Goal: Information Seeking & Learning: Learn about a topic

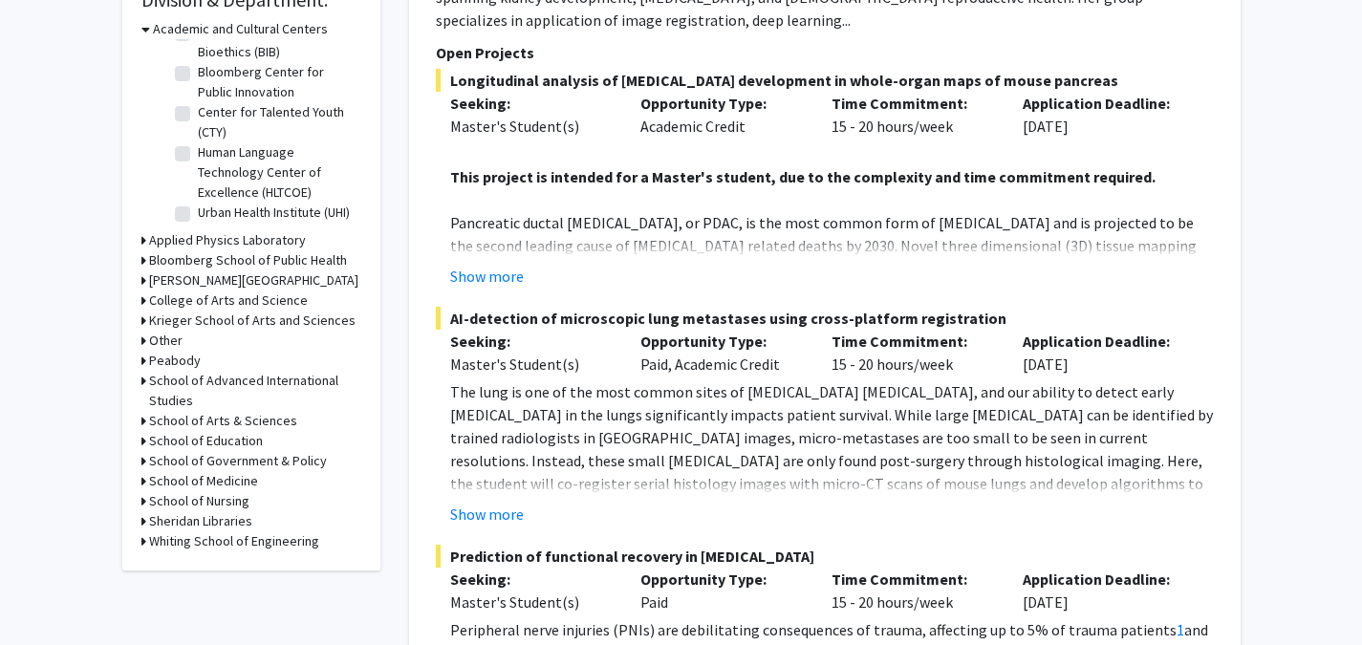
scroll to position [602, 0]
click at [147, 477] on div "School of Medicine" at bounding box center [251, 479] width 220 height 20
click at [141, 477] on icon at bounding box center [143, 479] width 5 height 20
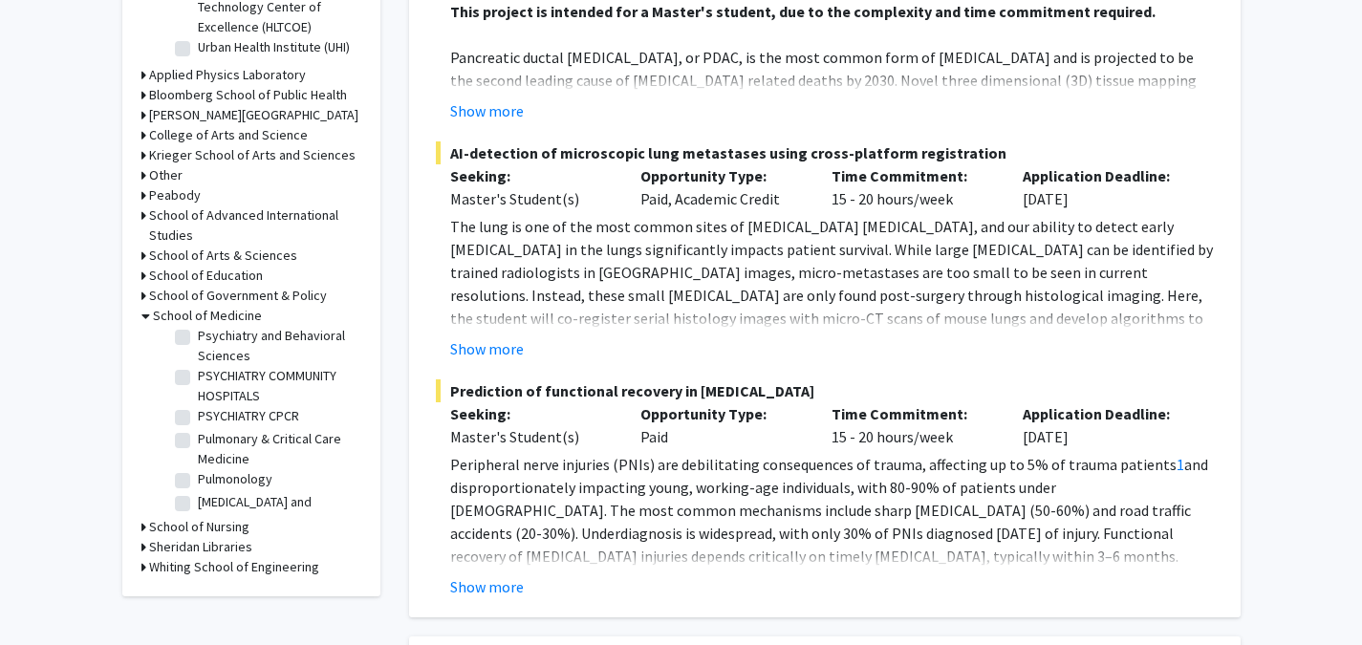
scroll to position [2477, 0]
click at [198, 368] on label "Psychiatry and Behavioral Sciences" at bounding box center [277, 348] width 159 height 40
click at [198, 340] on input "Psychiatry and Behavioral Sciences" at bounding box center [204, 334] width 12 height 12
checkbox input "true"
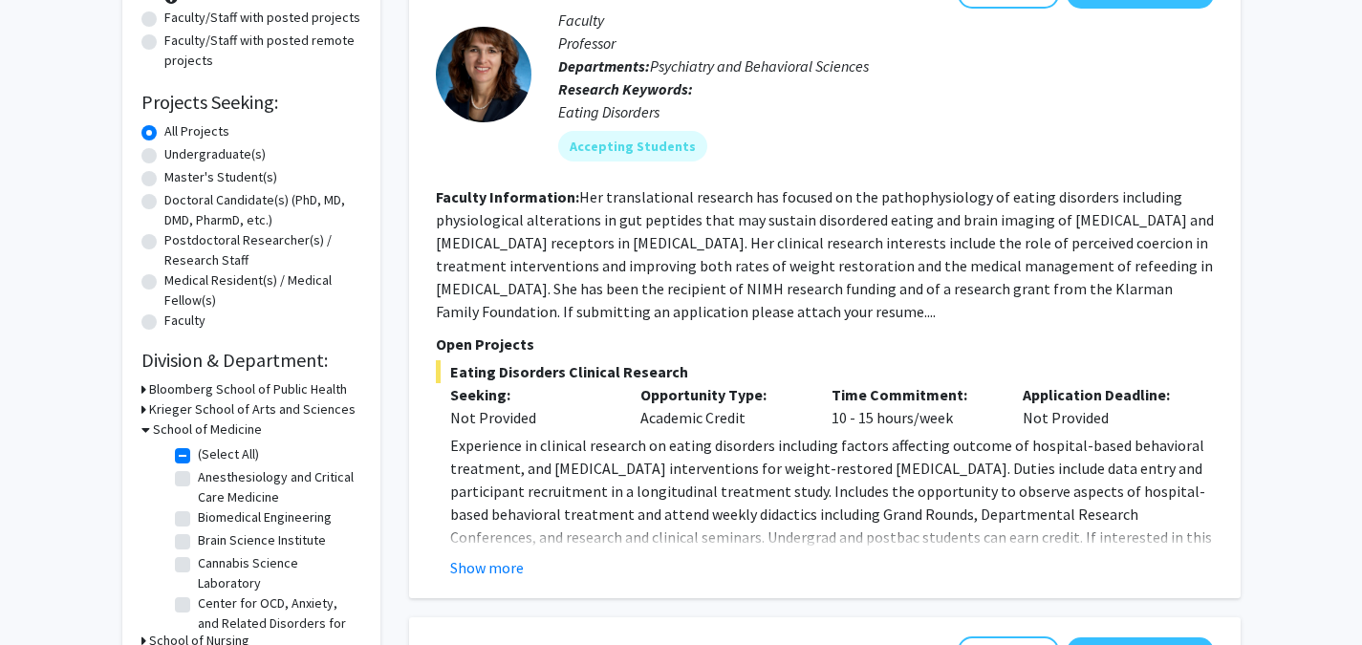
scroll to position [241, 0]
click at [503, 557] on button "Show more" at bounding box center [487, 566] width 74 height 23
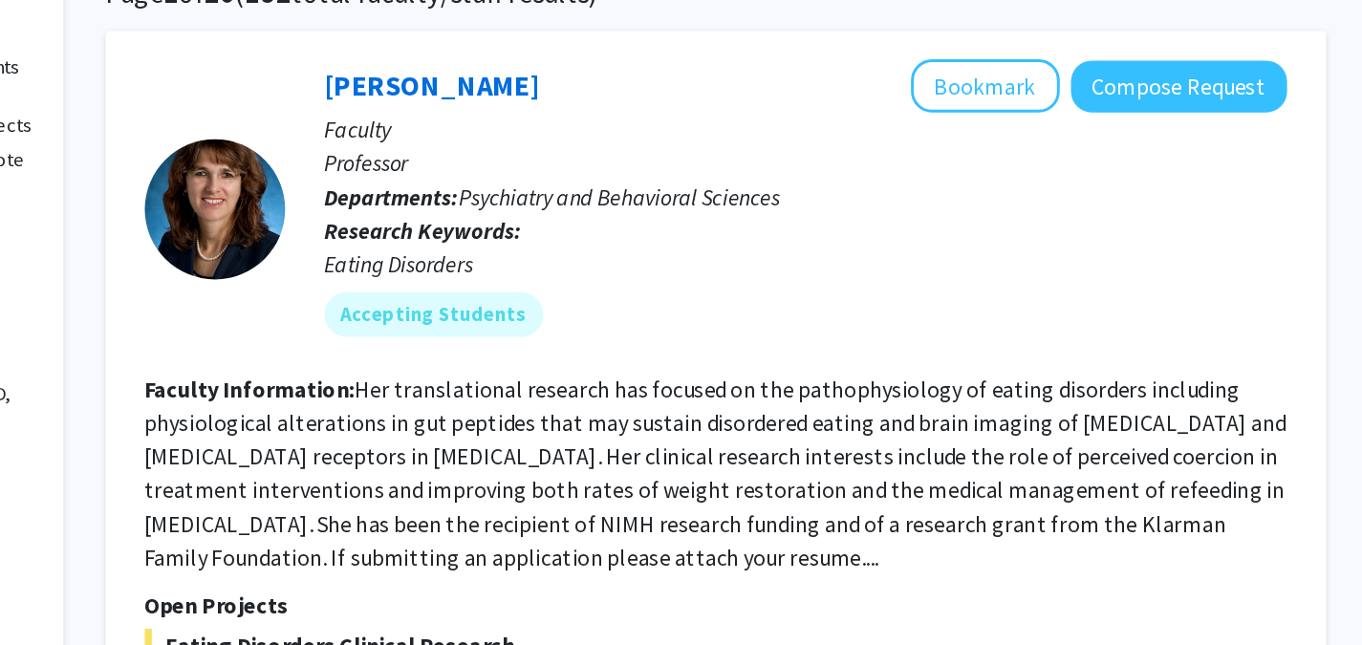
scroll to position [171, 0]
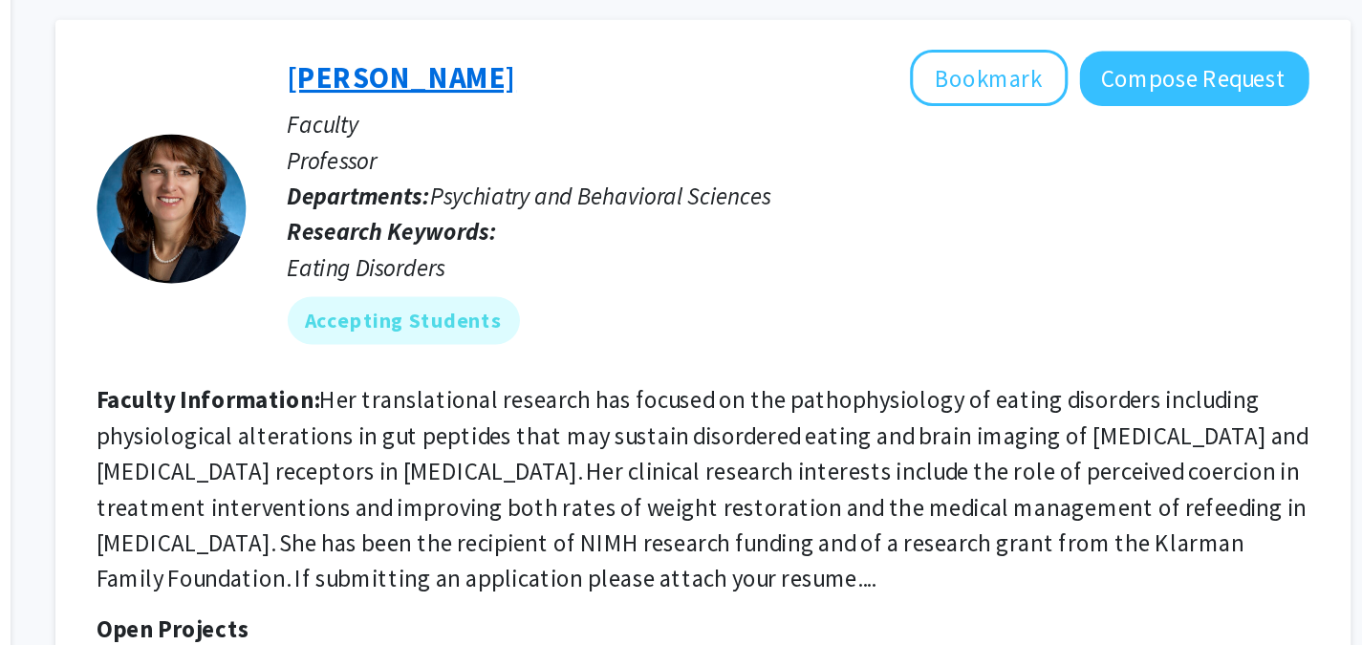
click at [678, 61] on link "[PERSON_NAME]" at bounding box center [631, 59] width 147 height 24
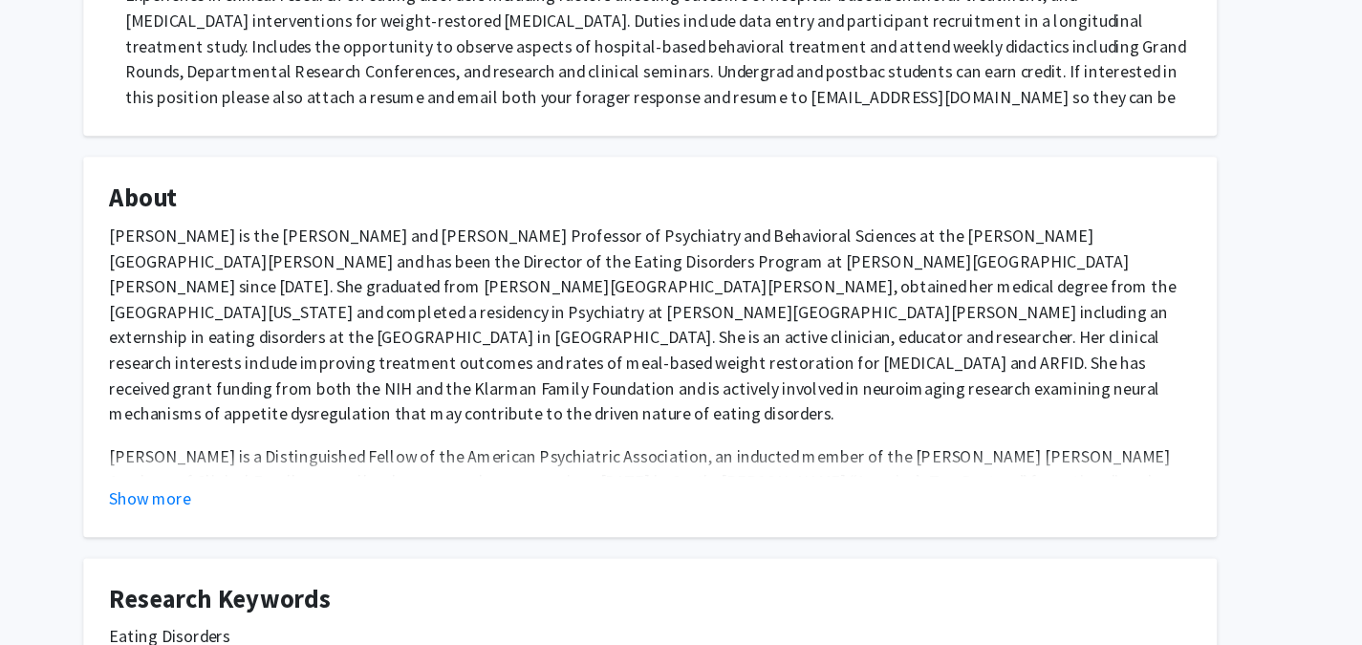
scroll to position [432, 0]
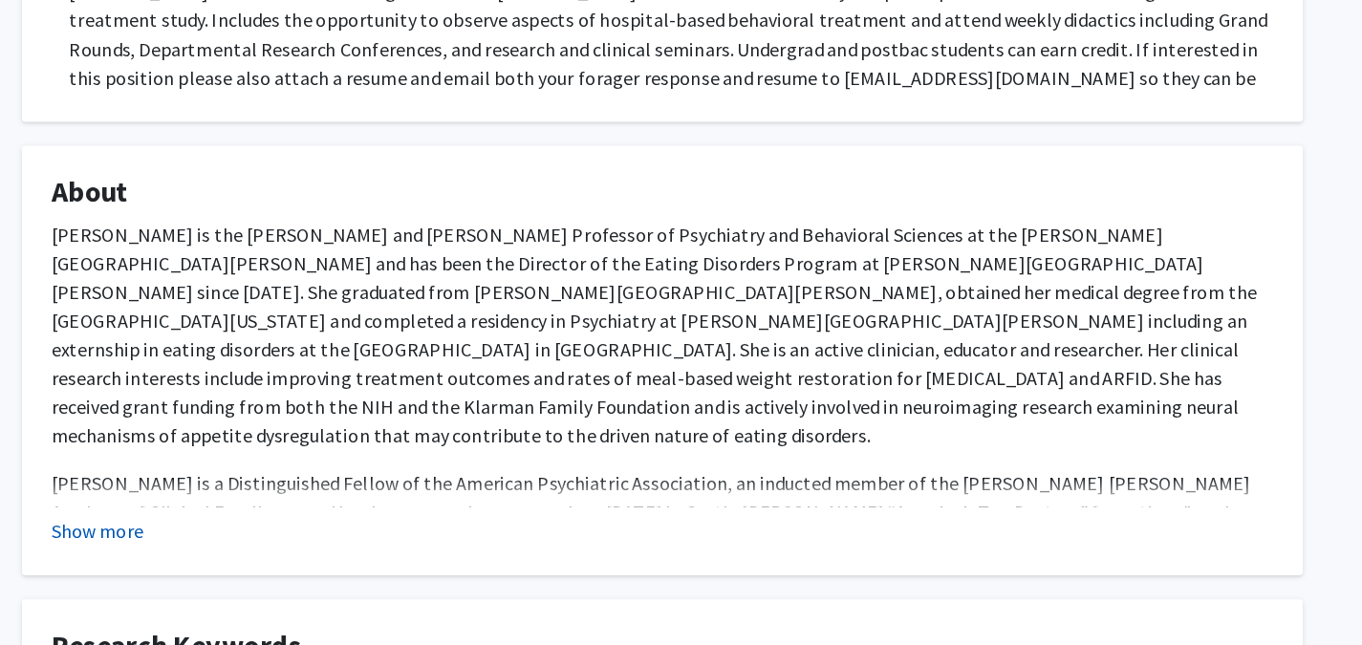
click at [265, 509] on button "Show more" at bounding box center [231, 513] width 74 height 23
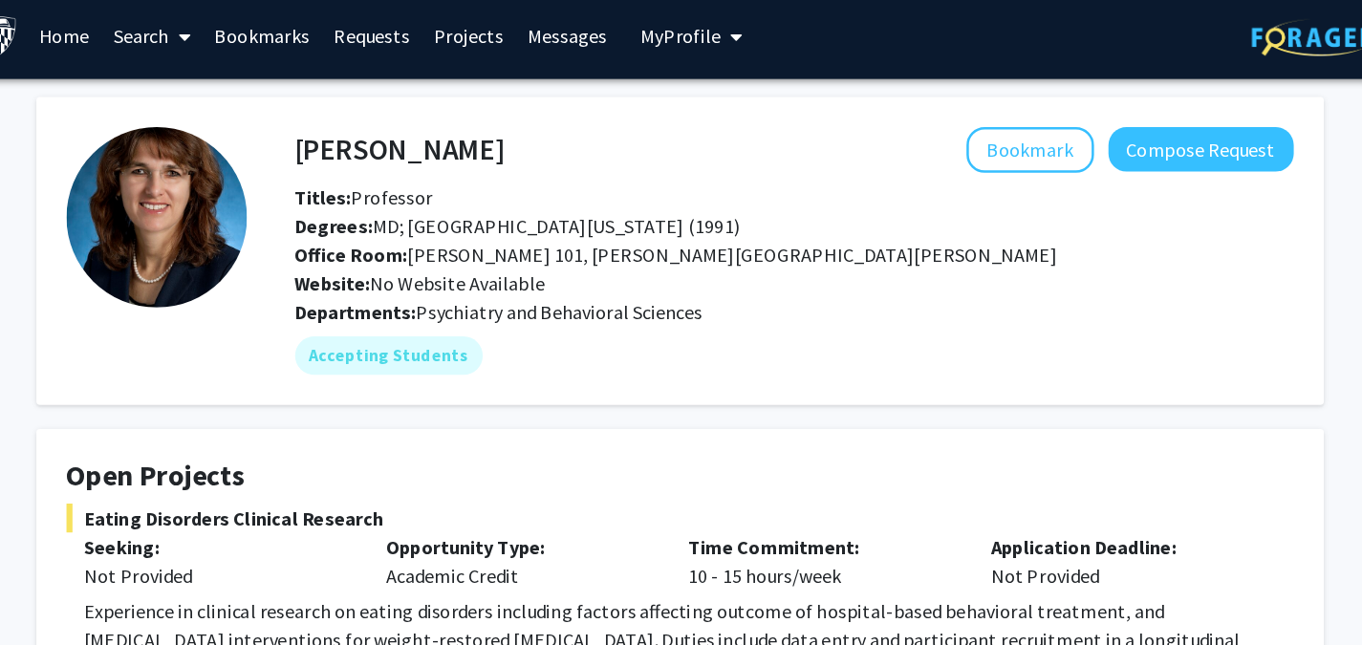
scroll to position [0, 0]
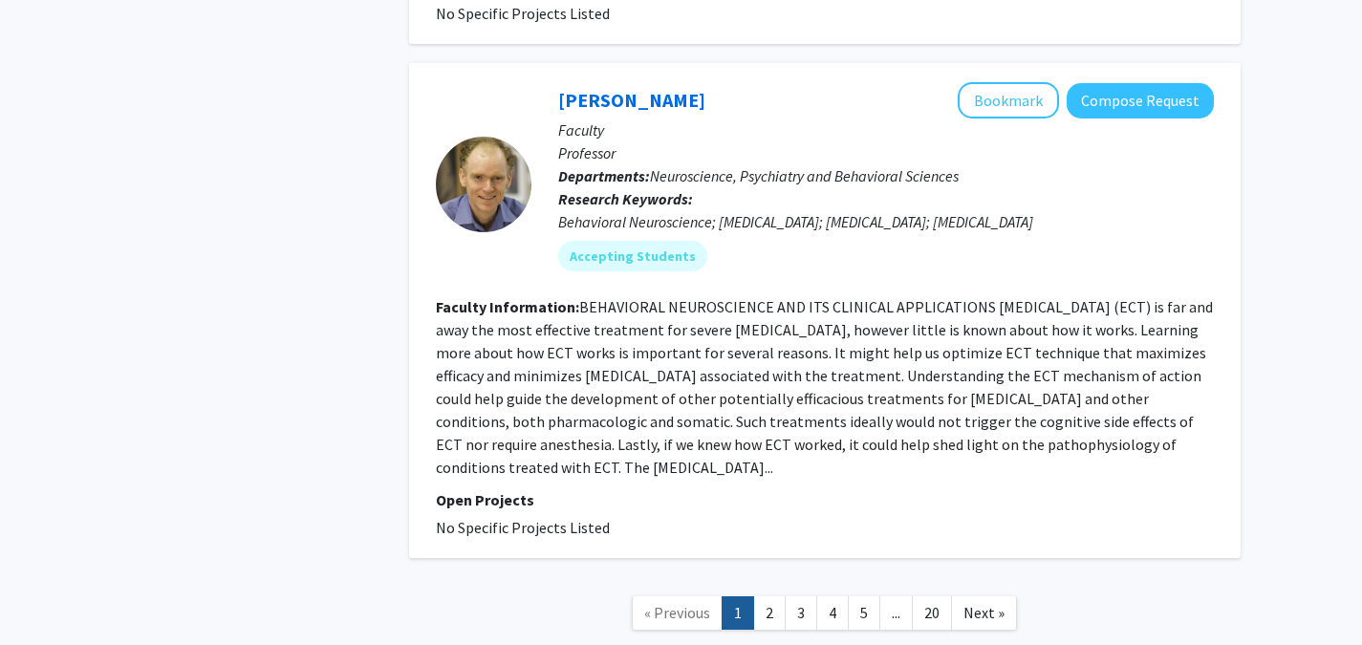
scroll to position [4954, 0]
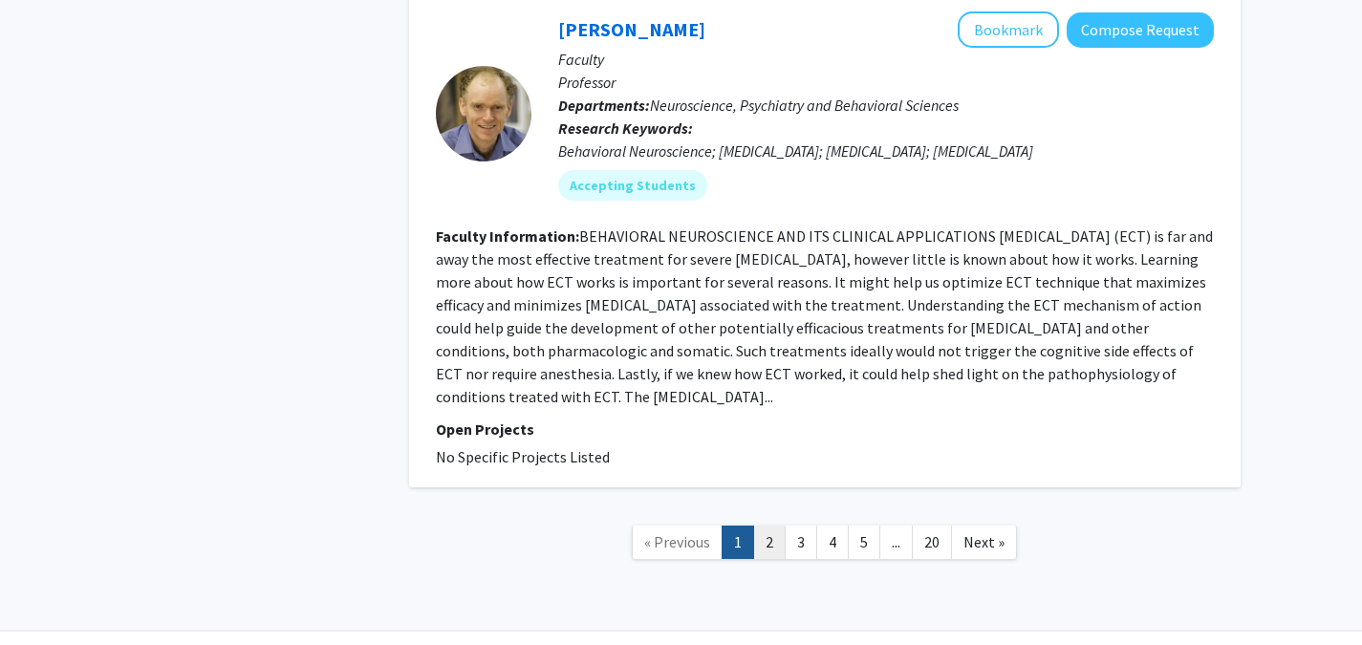
click at [769, 526] on link "2" at bounding box center [769, 542] width 32 height 33
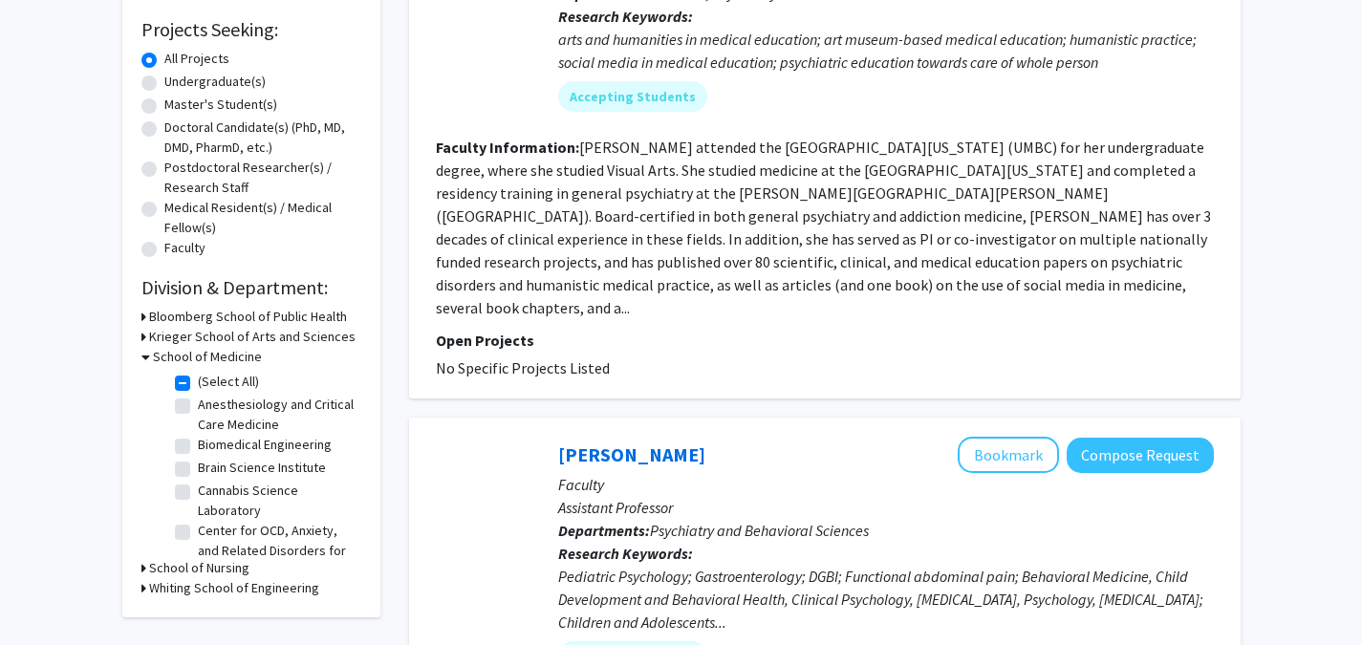
scroll to position [332, 0]
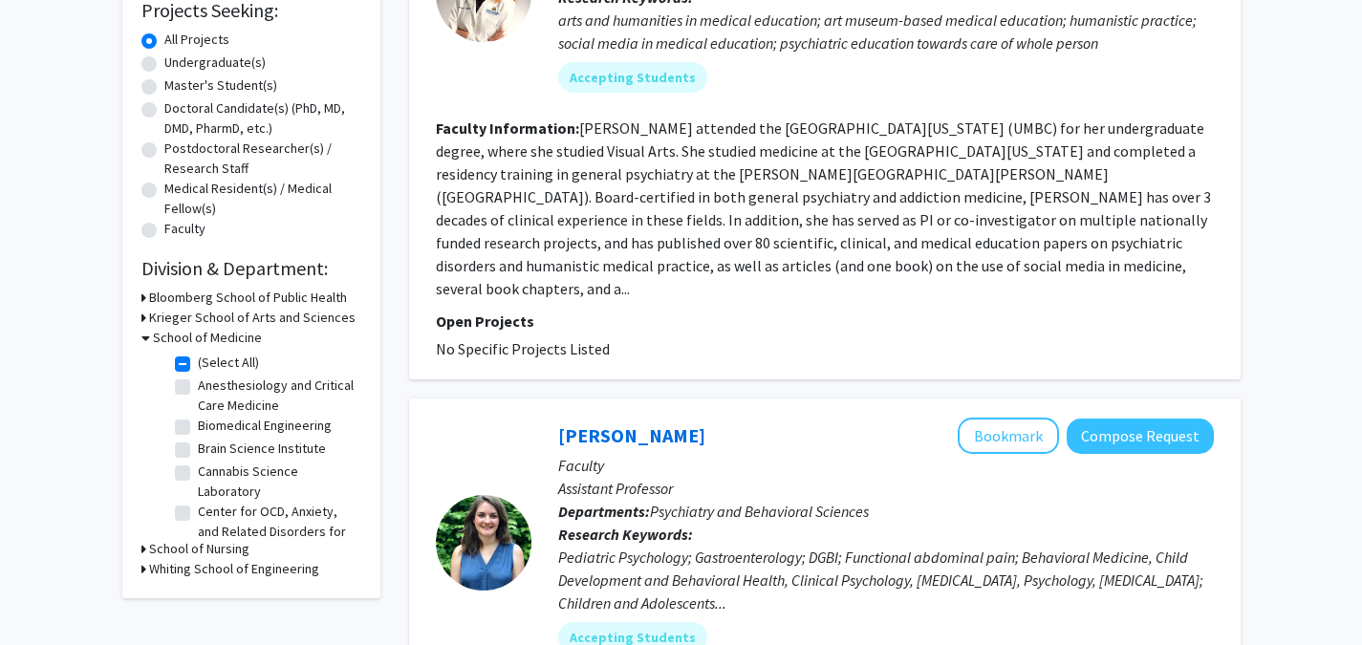
click at [198, 364] on label "(Select All)" at bounding box center [228, 363] width 61 height 20
click at [198, 364] on input "(Select All)" at bounding box center [204, 359] width 12 height 12
checkbox input "false"
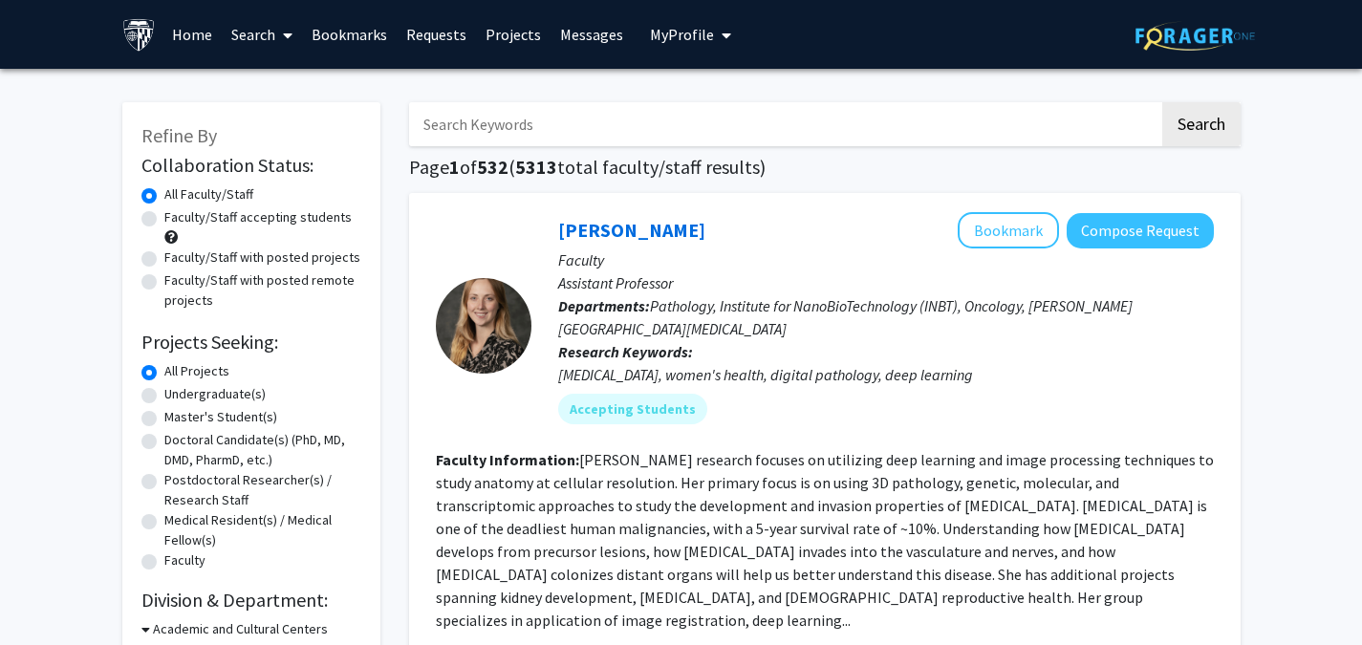
click at [515, 128] on input "Search Keywords" at bounding box center [784, 124] width 750 height 44
